Goal: Task Accomplishment & Management: Complete application form

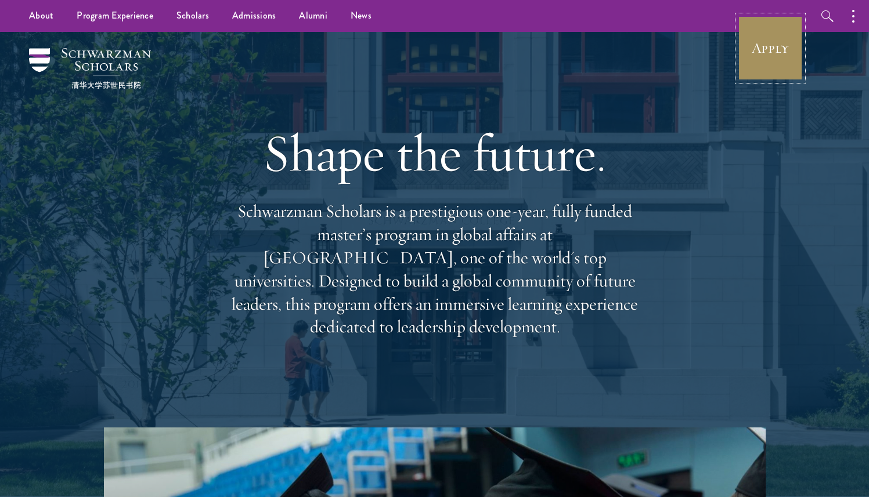
click at [780, 68] on link "Apply" at bounding box center [770, 48] width 65 height 65
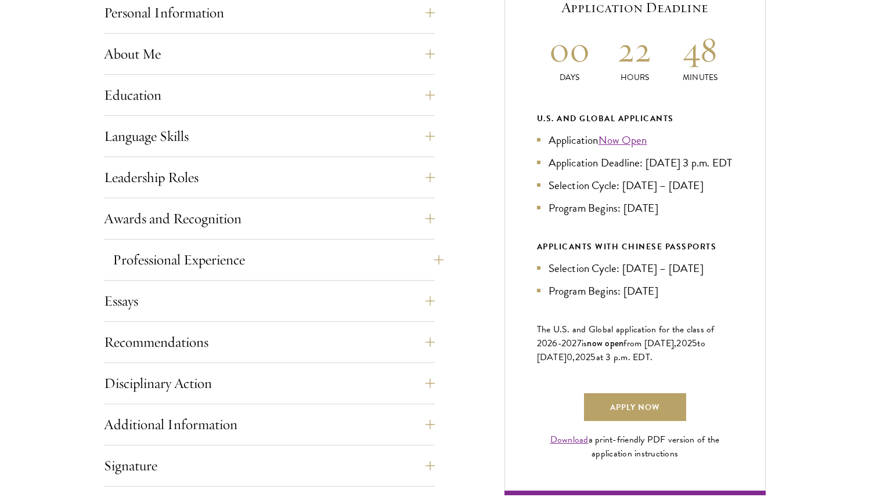
scroll to position [558, 0]
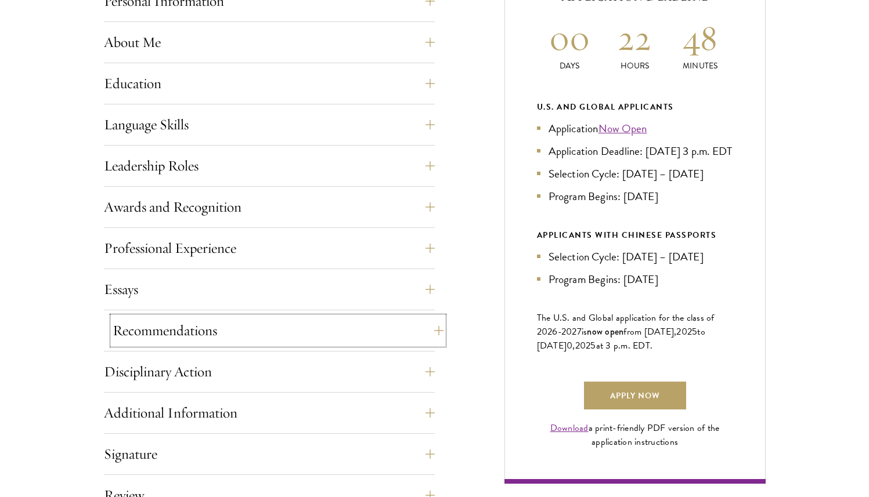
click at [289, 328] on button "Recommendations" at bounding box center [278, 331] width 331 height 28
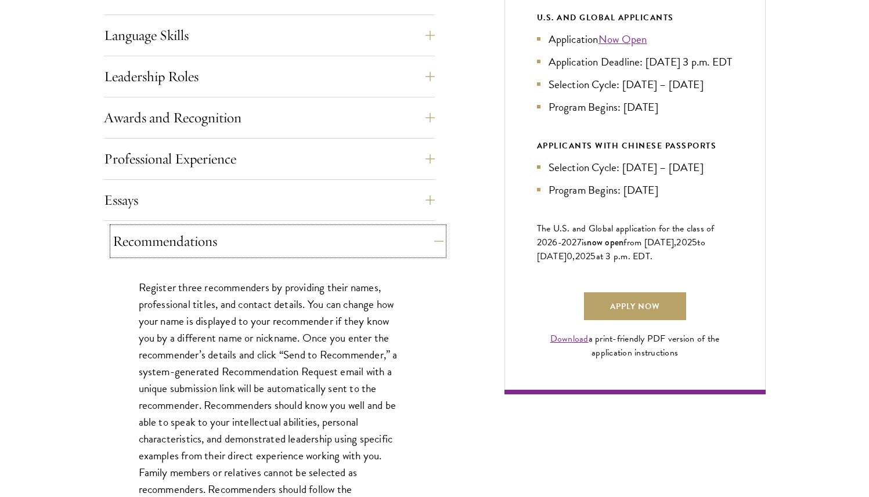
scroll to position [654, 0]
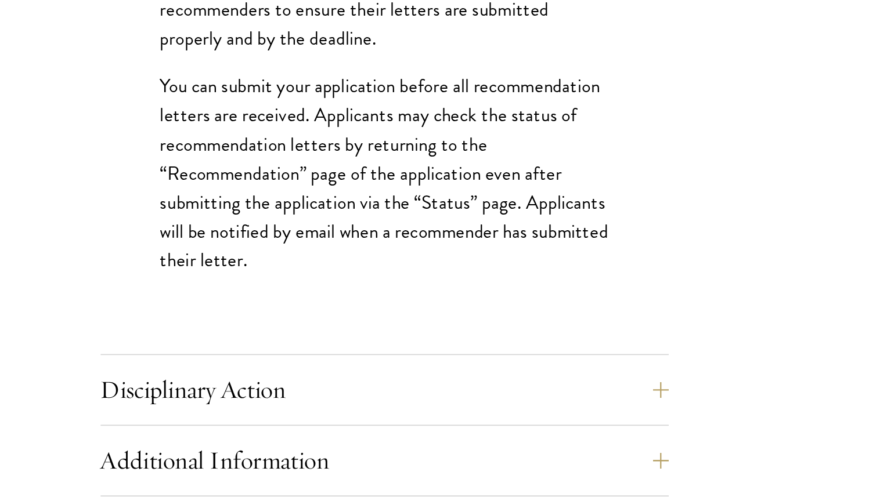
scroll to position [1447, 0]
